Goal: Task Accomplishment & Management: Manage account settings

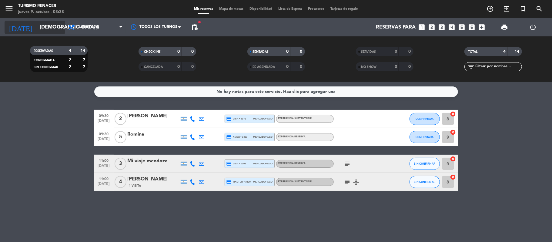
click at [37, 31] on input "[DEMOGRAPHIC_DATA][DATE]" at bounding box center [69, 28] width 65 height 12
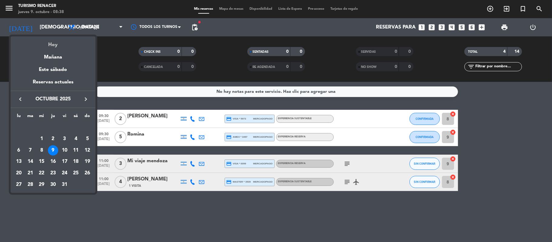
click at [47, 42] on div "Hoy" at bounding box center [53, 42] width 85 height 12
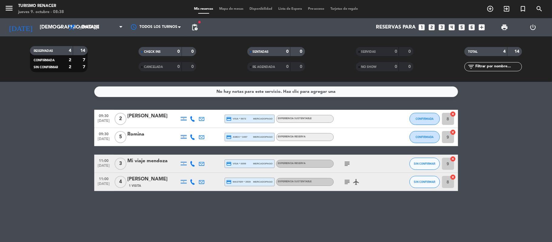
click at [347, 179] on icon "subject" at bounding box center [346, 181] width 7 height 7
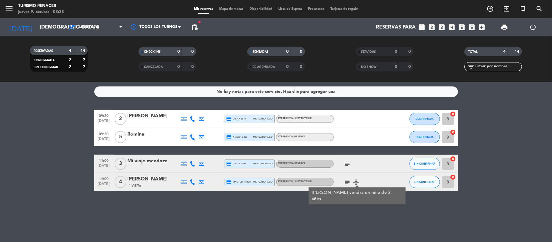
click at [344, 164] on icon "subject" at bounding box center [346, 163] width 7 height 7
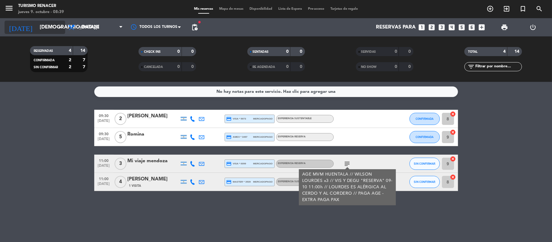
click at [61, 25] on icon "arrow_drop_down" at bounding box center [59, 27] width 7 height 7
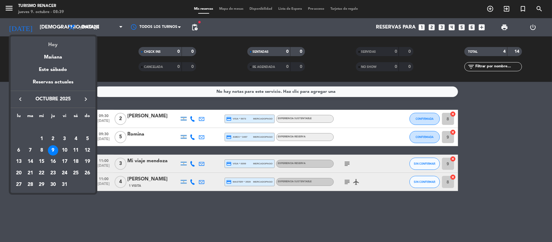
click at [56, 41] on div "Hoy" at bounding box center [53, 42] width 85 height 12
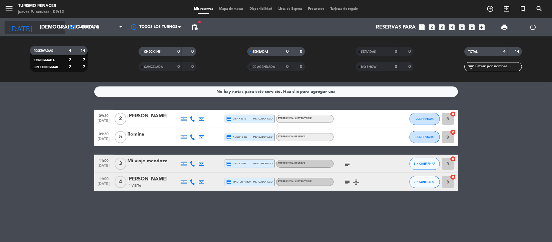
click at [60, 27] on icon "arrow_drop_down" at bounding box center [59, 27] width 7 height 7
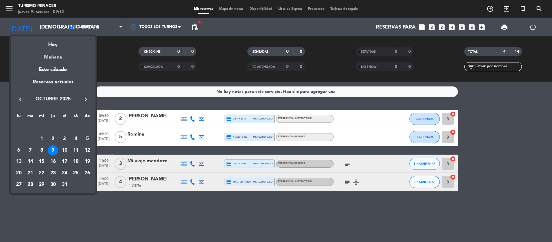
click at [58, 58] on div "Mañana" at bounding box center [53, 55] width 85 height 12
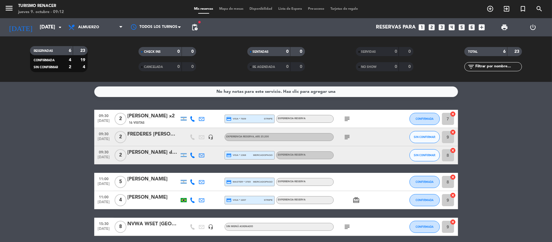
click at [351, 138] on span "subject" at bounding box center [347, 136] width 9 height 7
click at [346, 138] on icon "subject" at bounding box center [346, 136] width 7 height 7
click at [343, 109] on div "No hay notas para este servicio. Haz clic para agregar una 09:30 [DATE] 2 [PERS…" at bounding box center [276, 162] width 552 height 160
click at [344, 121] on icon "subject" at bounding box center [346, 118] width 7 height 7
click at [344, 163] on div at bounding box center [360, 155] width 55 height 18
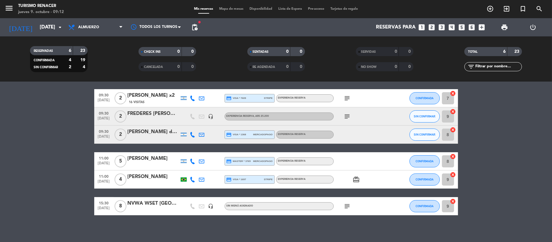
scroll to position [24, 0]
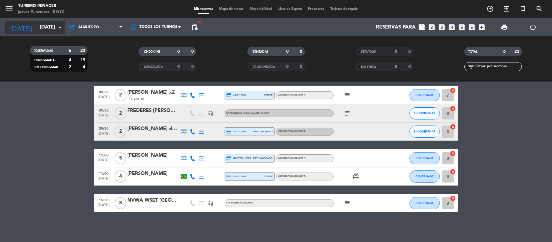
click at [51, 28] on input "[DATE]" at bounding box center [69, 28] width 65 height 12
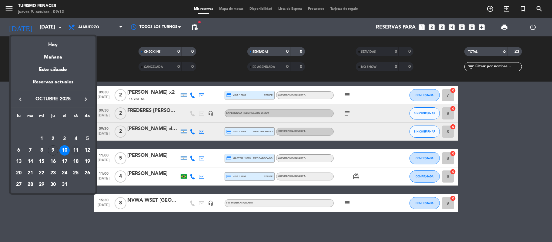
click at [76, 152] on div "11" at bounding box center [76, 150] width 10 height 10
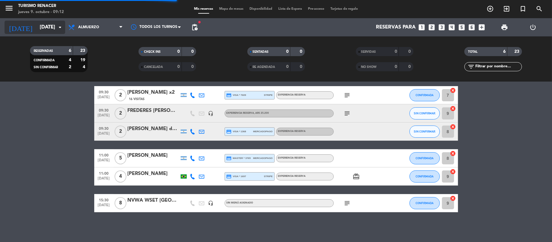
scroll to position [0, 0]
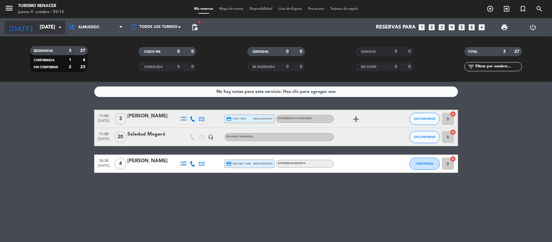
click at [52, 26] on input "[DATE]" at bounding box center [69, 28] width 65 height 12
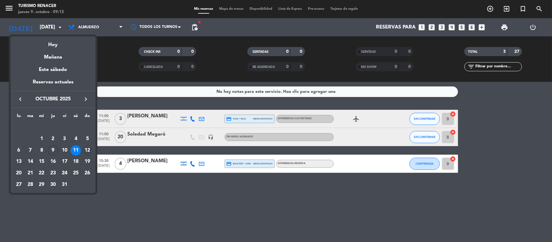
click at [85, 149] on div "12" at bounding box center [87, 150] width 10 height 10
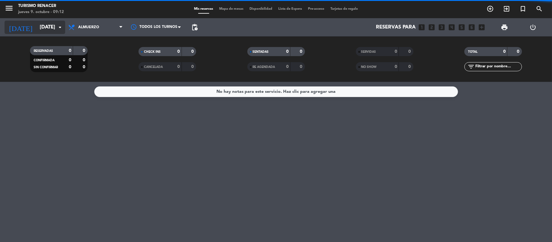
click at [48, 29] on input "[DATE]" at bounding box center [69, 28] width 65 height 12
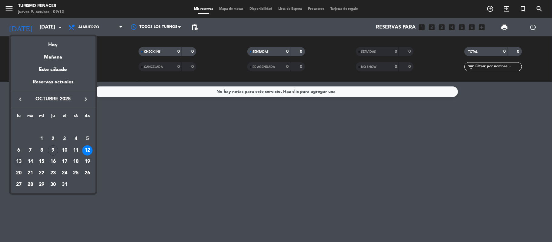
click at [21, 161] on div "13" at bounding box center [19, 161] width 10 height 10
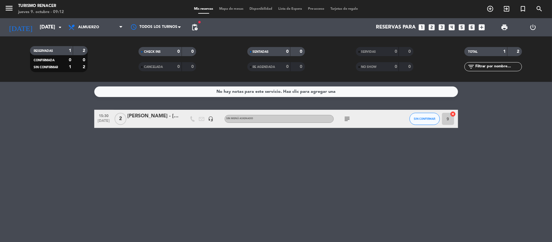
click at [348, 119] on icon "subject" at bounding box center [346, 118] width 7 height 7
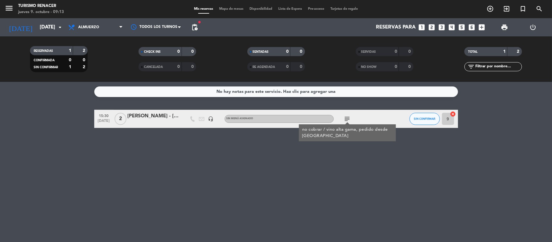
click at [213, 118] on icon "headset_mic" at bounding box center [210, 118] width 5 height 5
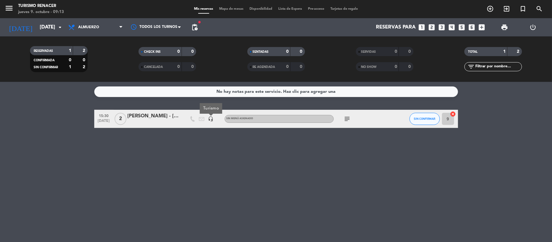
click at [213, 118] on icon "headset_mic" at bounding box center [210, 118] width 5 height 5
click at [37, 22] on input "[DATE]" at bounding box center [69, 28] width 65 height 12
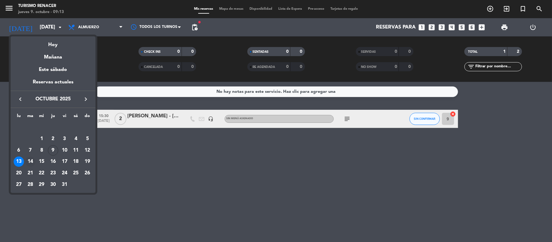
click at [31, 163] on div "14" at bounding box center [30, 161] width 10 height 10
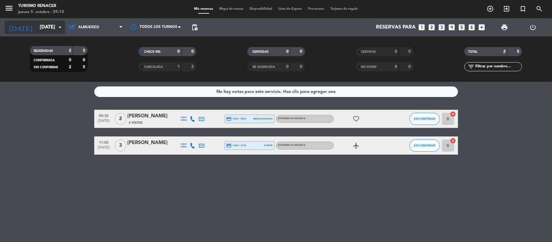
click at [46, 26] on input "[DATE]" at bounding box center [69, 28] width 65 height 12
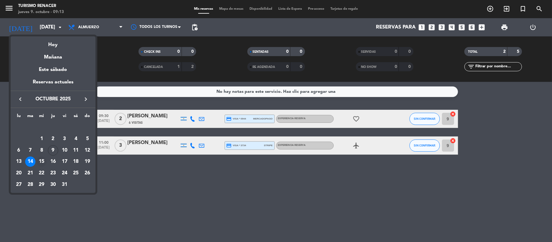
click at [42, 159] on div "15" at bounding box center [41, 161] width 10 height 10
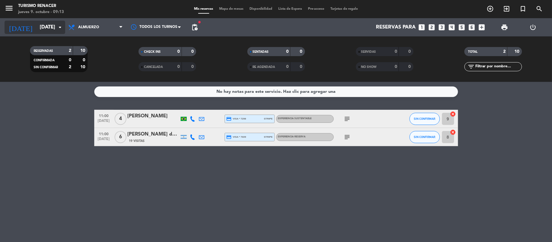
click at [46, 27] on input "[DATE]" at bounding box center [69, 28] width 65 height 12
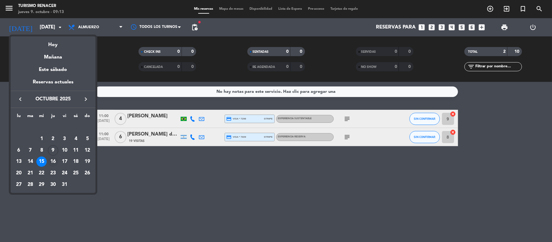
click at [53, 160] on div "16" at bounding box center [53, 161] width 10 height 10
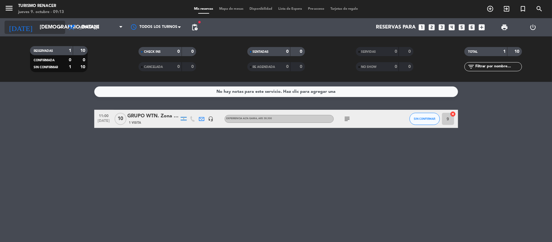
click at [46, 28] on input "[DEMOGRAPHIC_DATA][DATE]" at bounding box center [69, 28] width 65 height 12
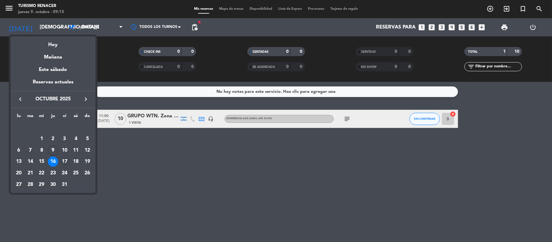
click at [64, 159] on div "17" at bounding box center [64, 161] width 10 height 10
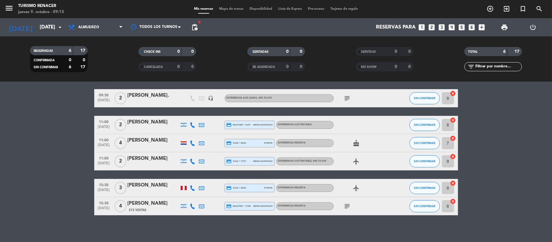
scroll to position [9, 0]
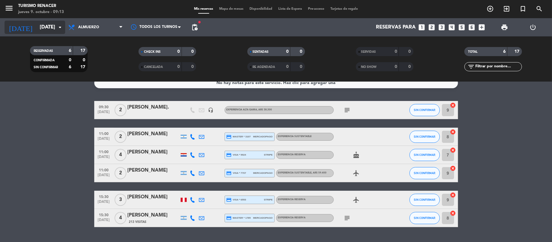
click at [53, 27] on input "[DATE]" at bounding box center [69, 28] width 65 height 12
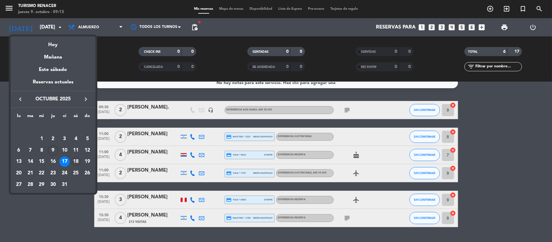
click at [74, 159] on div "18" at bounding box center [76, 161] width 10 height 10
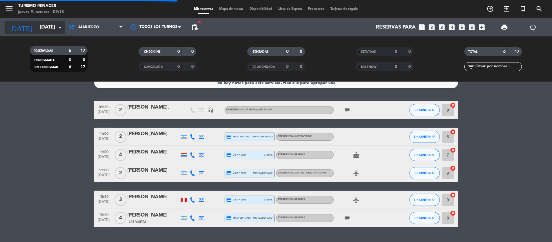
scroll to position [0, 0]
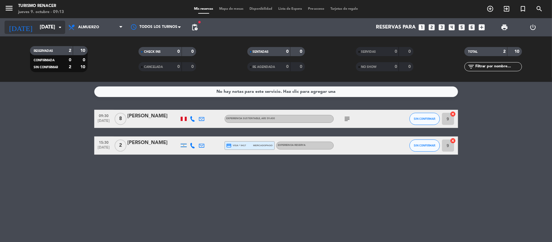
click at [48, 27] on input "[DATE]" at bounding box center [69, 28] width 65 height 12
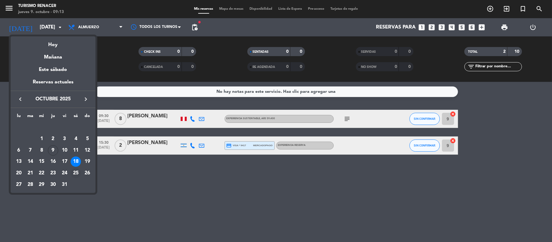
click at [74, 174] on div "25" at bounding box center [76, 173] width 10 height 10
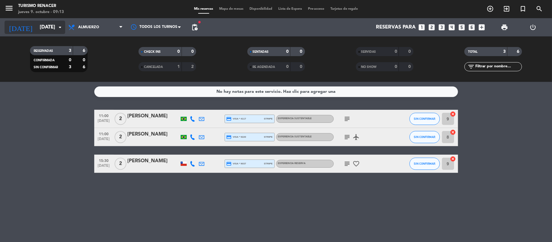
click at [51, 27] on input "[DATE]" at bounding box center [69, 28] width 65 height 12
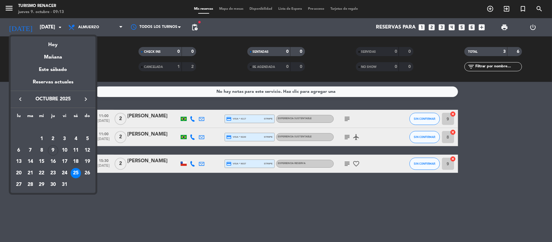
click at [73, 164] on div "18" at bounding box center [76, 161] width 10 height 10
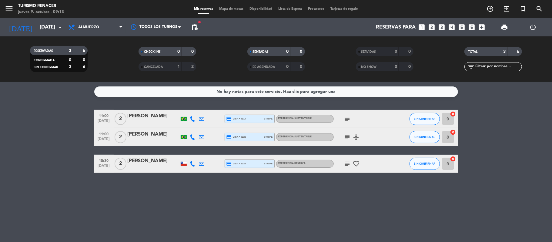
type input "[DATE]"
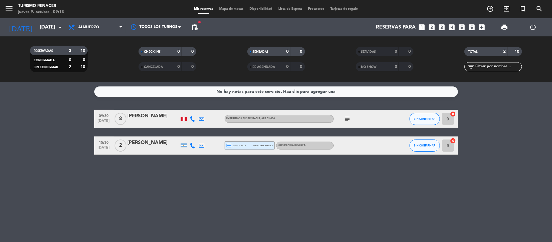
click at [346, 118] on icon "subject" at bounding box center [346, 118] width 7 height 7
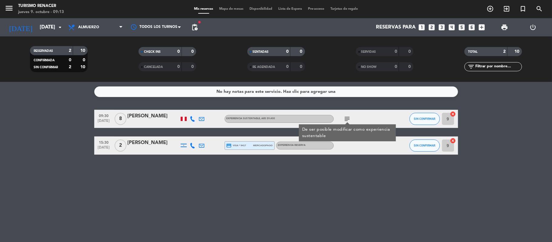
click at [346, 118] on icon "subject" at bounding box center [346, 118] width 7 height 7
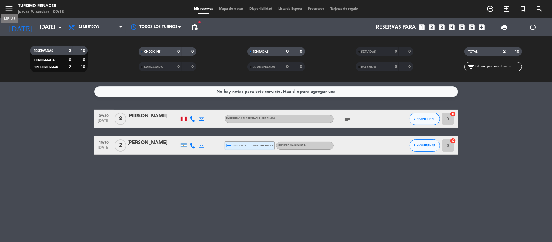
click at [8, 10] on icon "menu" at bounding box center [9, 8] width 9 height 9
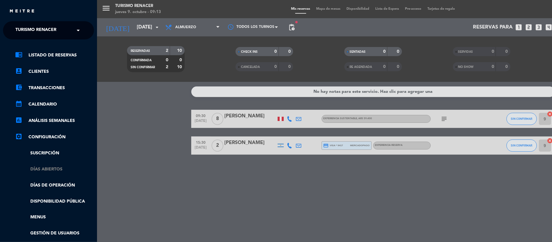
click at [50, 168] on link "Días abiertos" at bounding box center [54, 169] width 79 height 7
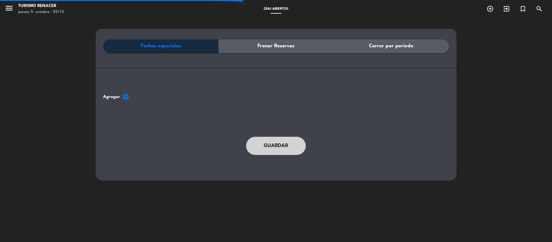
click at [268, 51] on div "Frenar Reservas" at bounding box center [275, 46] width 115 height 14
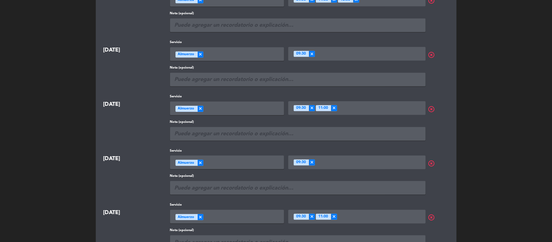
scroll to position [209, 0]
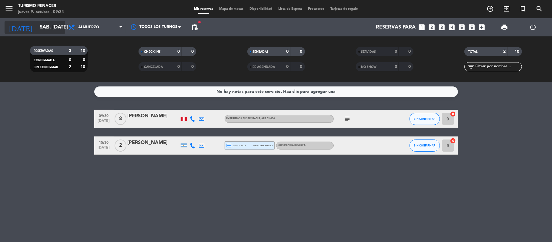
click at [46, 28] on input "[DATE]" at bounding box center [69, 28] width 65 height 12
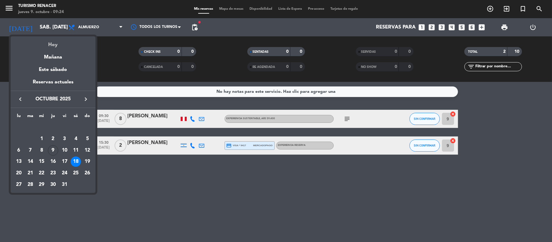
click at [52, 45] on div "Hoy" at bounding box center [53, 42] width 85 height 12
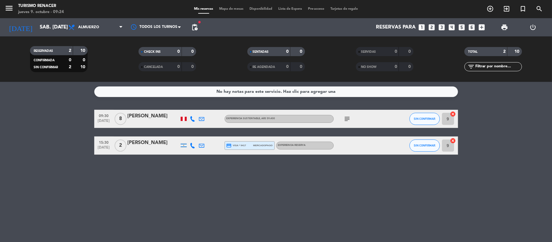
type input "[DEMOGRAPHIC_DATA][DATE]"
